Goal: Navigation & Orientation: Go to known website

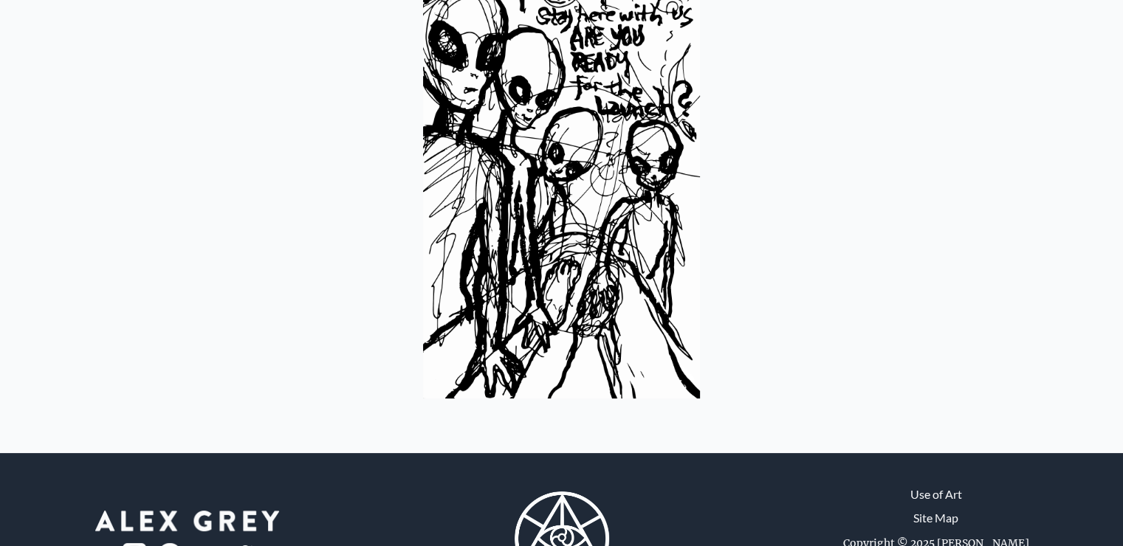
scroll to position [219, 0]
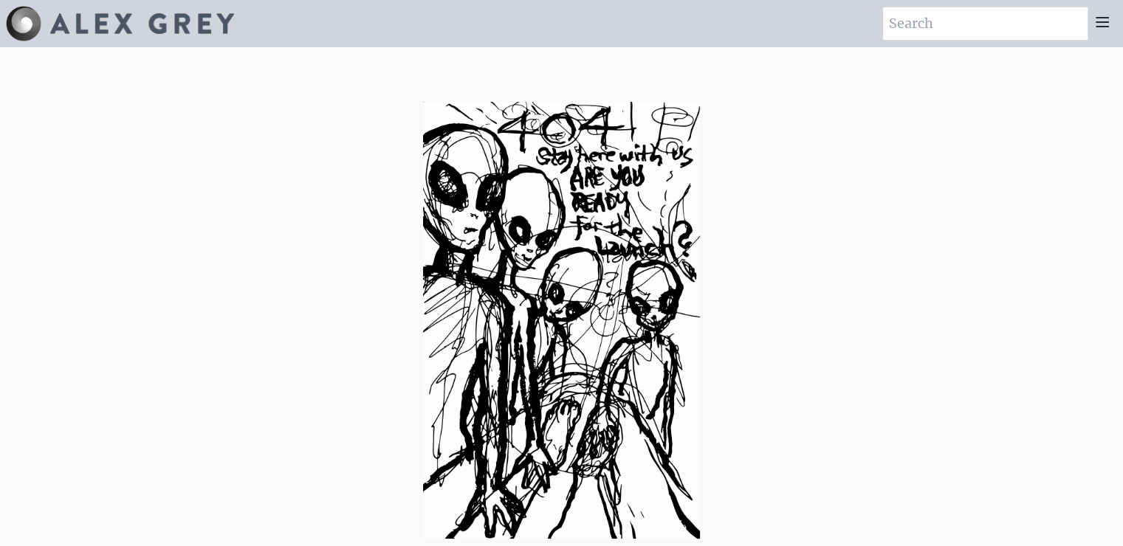
click at [39, 24] on img at bounding box center [23, 23] width 35 height 35
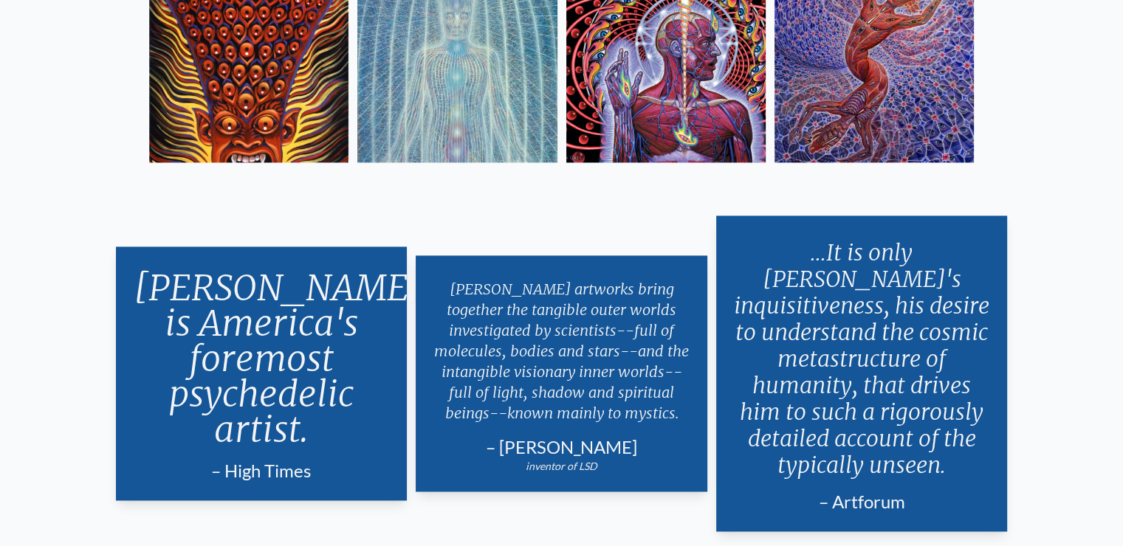
scroll to position [2390, 0]
